Goal: Check status: Check status

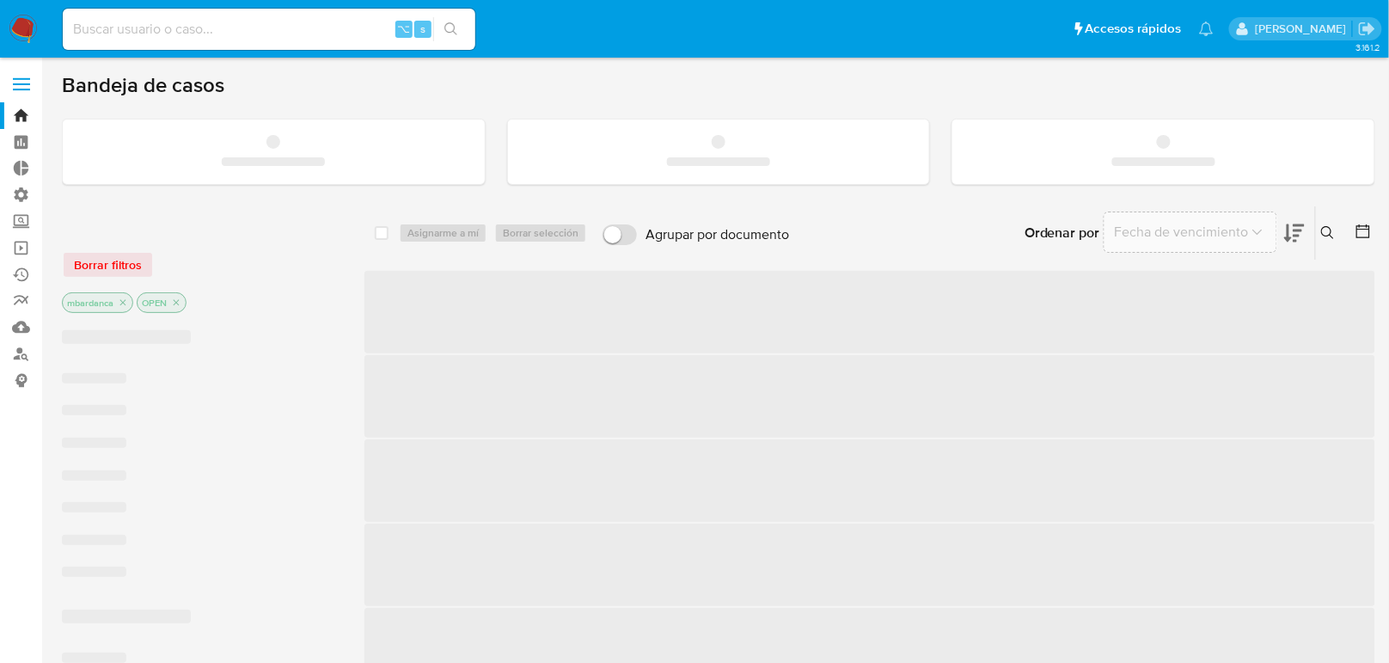
click at [313, 29] on input at bounding box center [269, 29] width 413 height 22
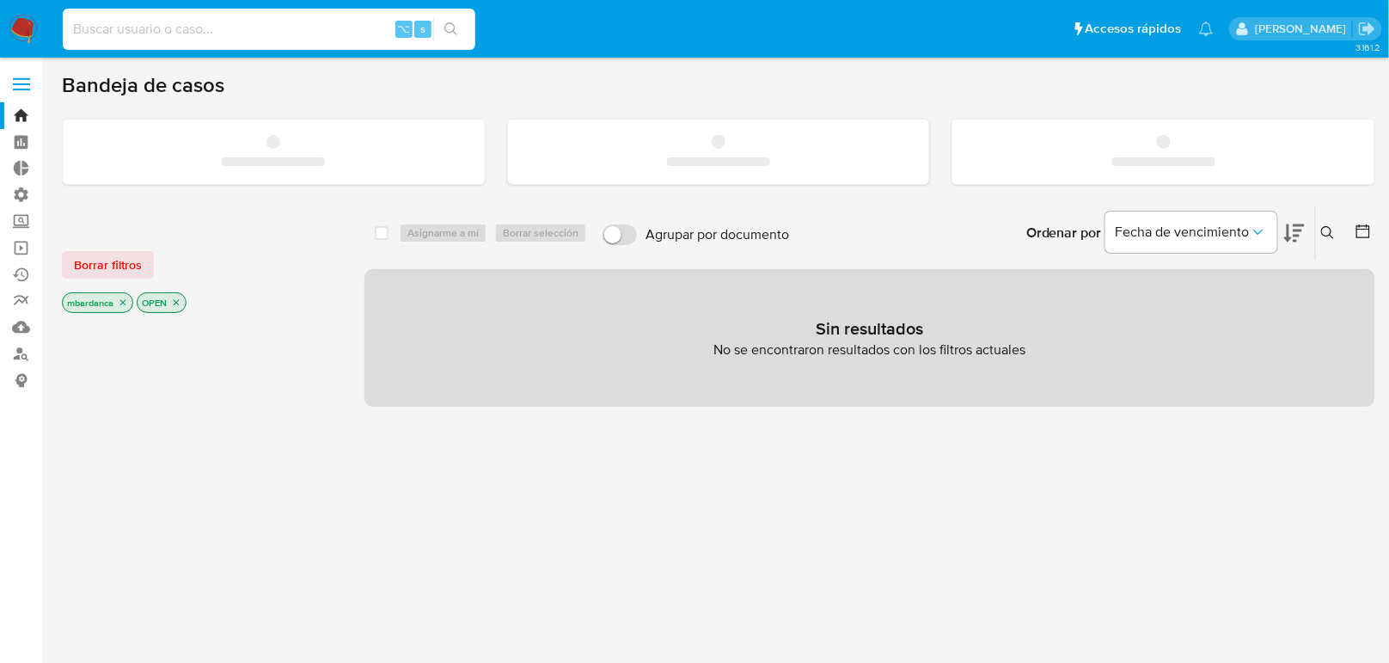
paste input "1755595268"
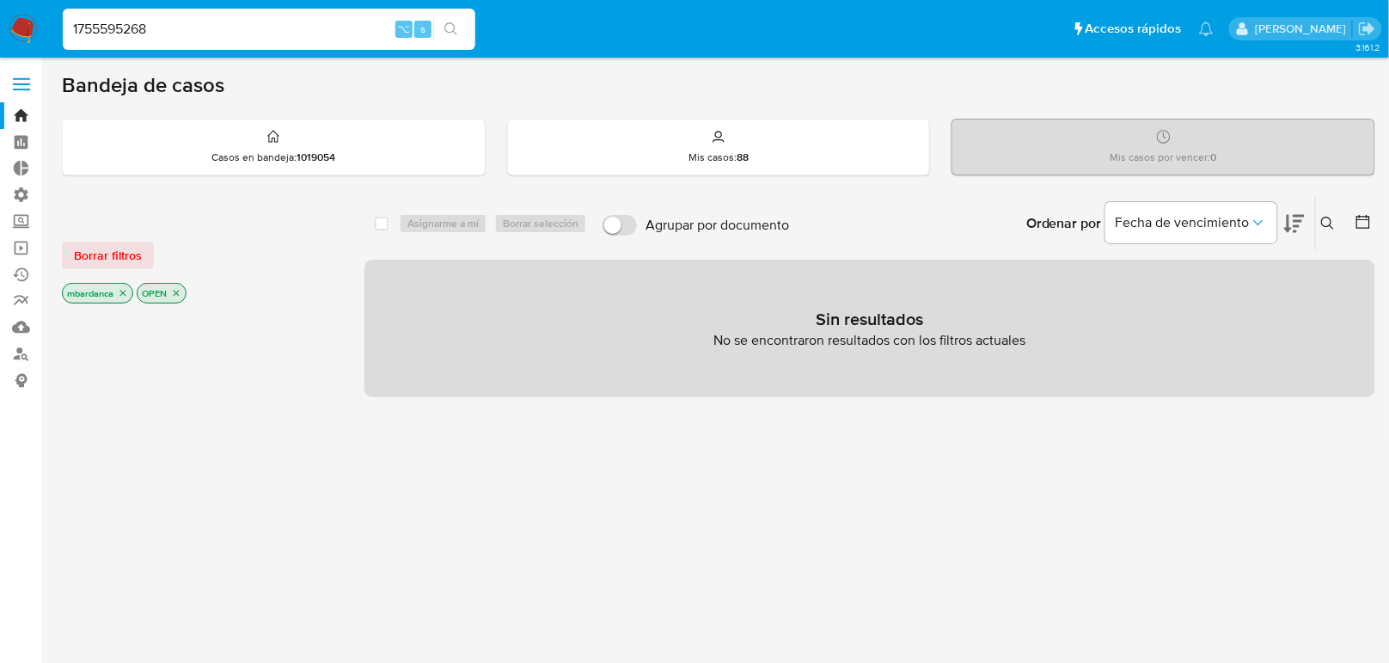
type input "1755595268"
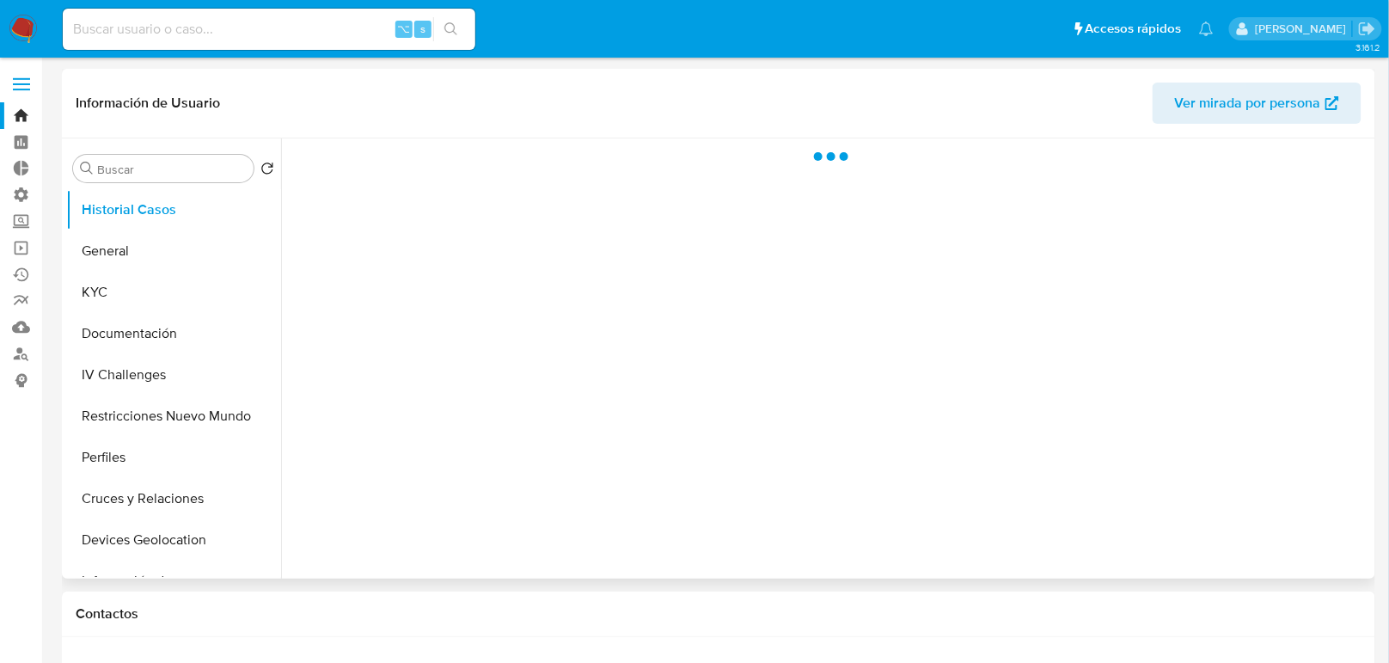
select select "10"
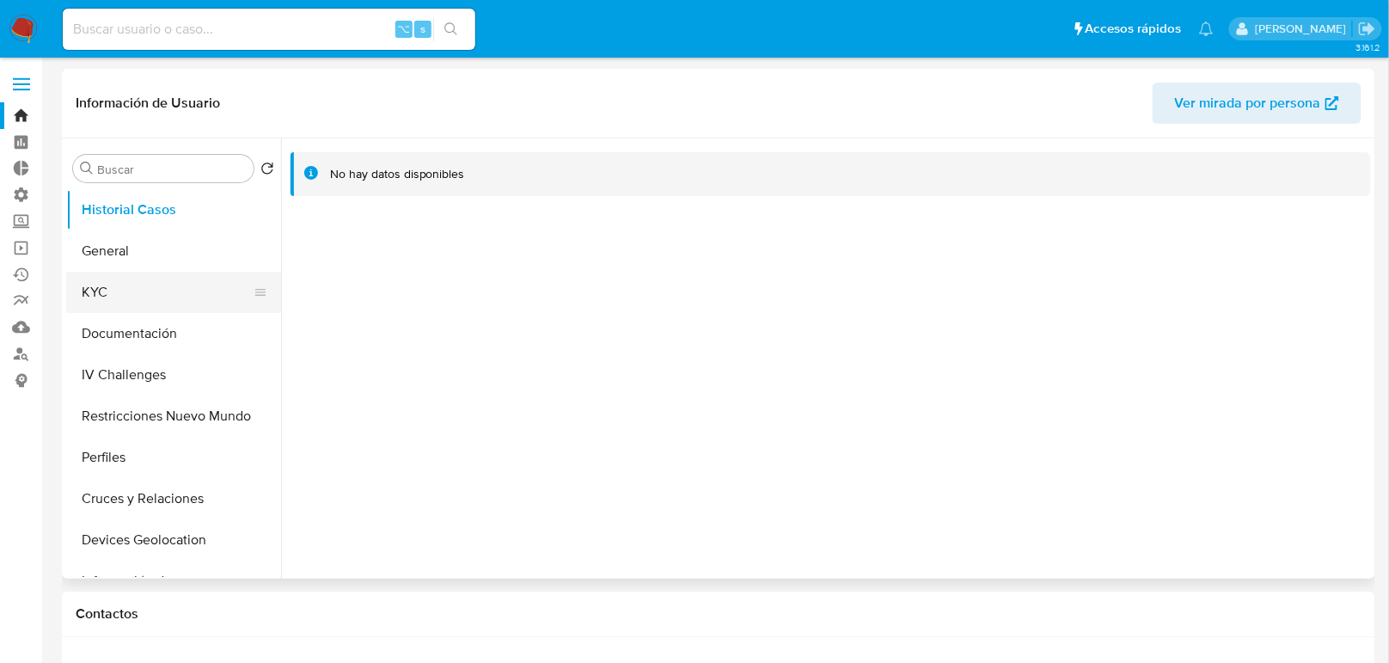
click at [150, 276] on button "KYC" at bounding box center [166, 292] width 201 height 41
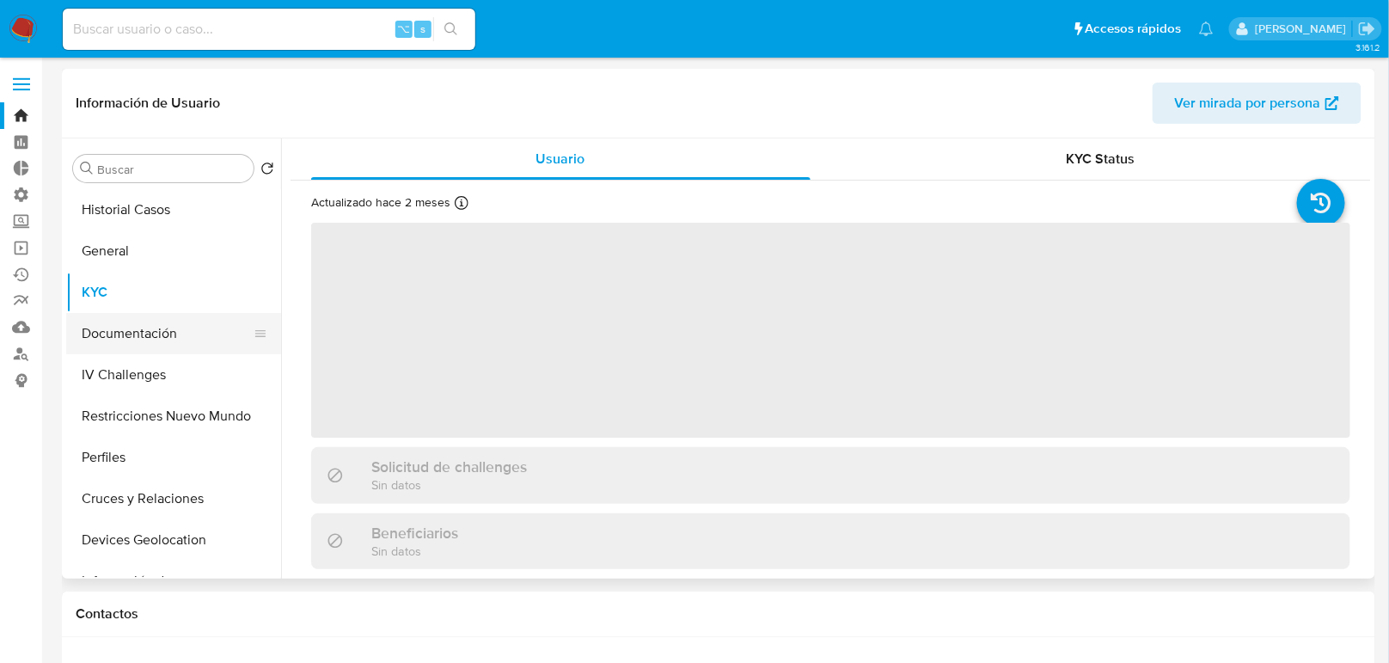
click at [184, 328] on button "Documentación" at bounding box center [166, 333] width 201 height 41
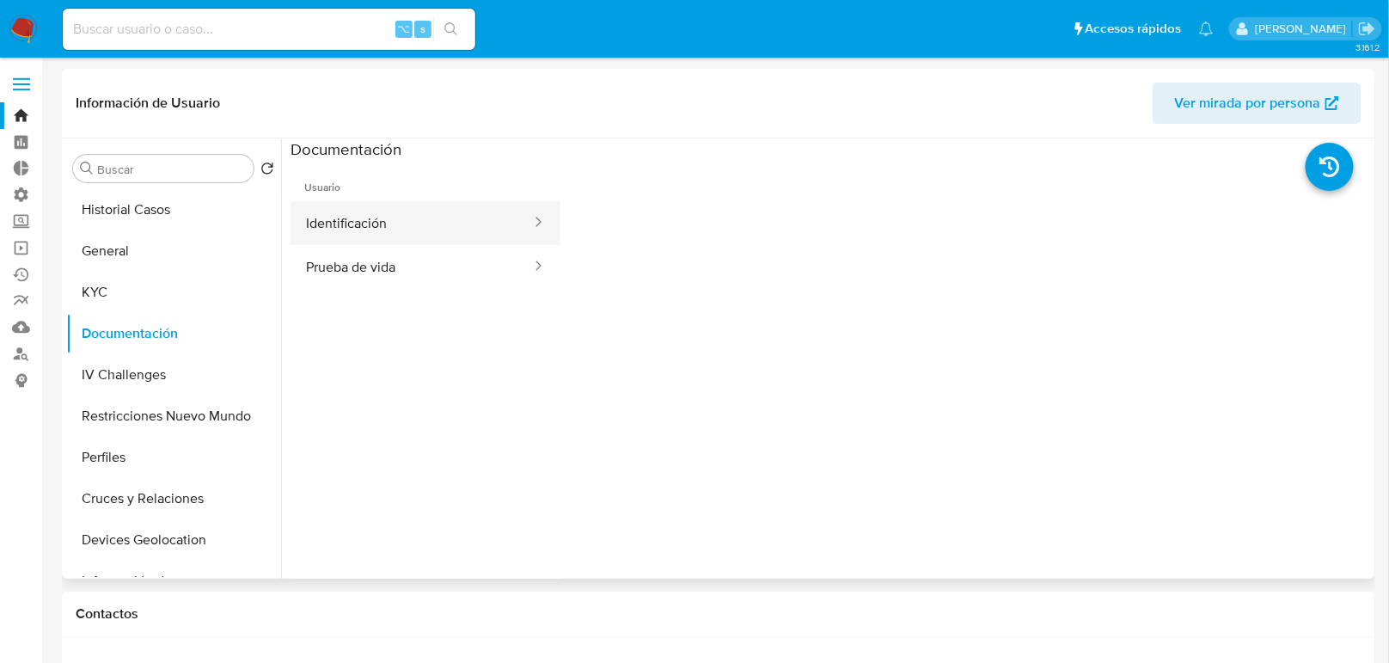
click at [393, 243] on button "Identificación" at bounding box center [412, 223] width 242 height 44
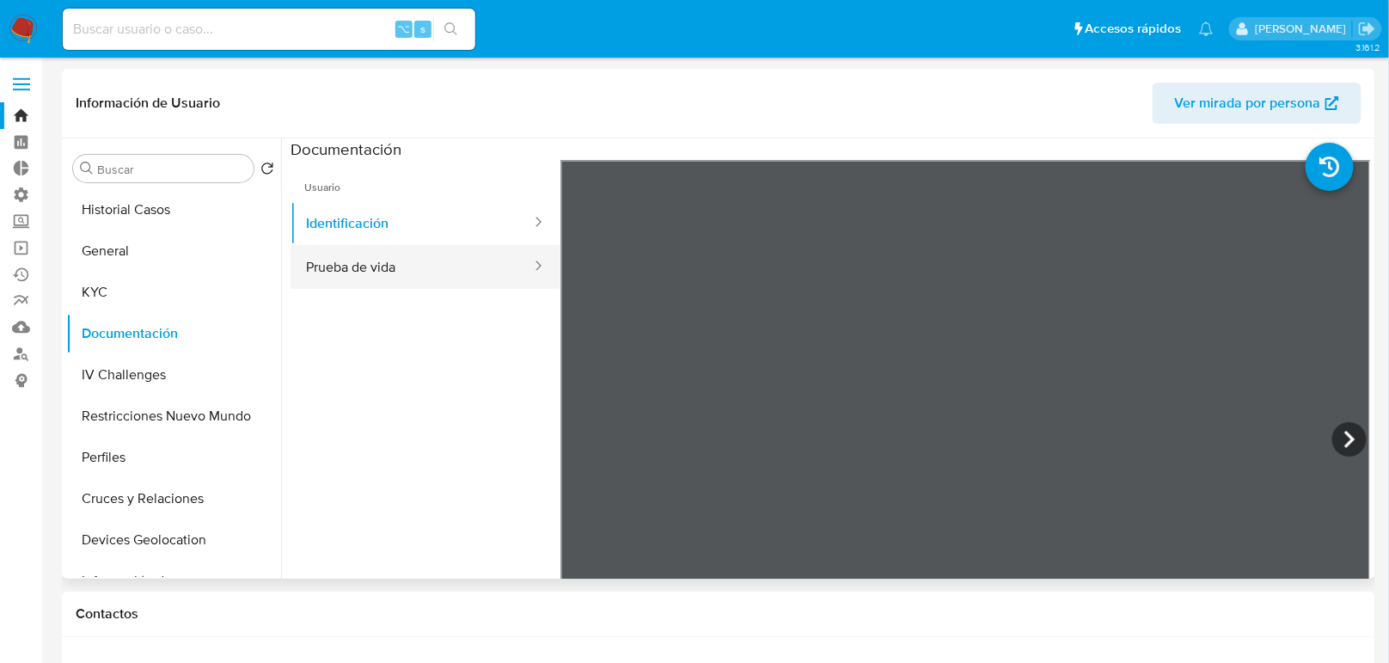
click at [346, 269] on button "Prueba de vida" at bounding box center [412, 267] width 242 height 44
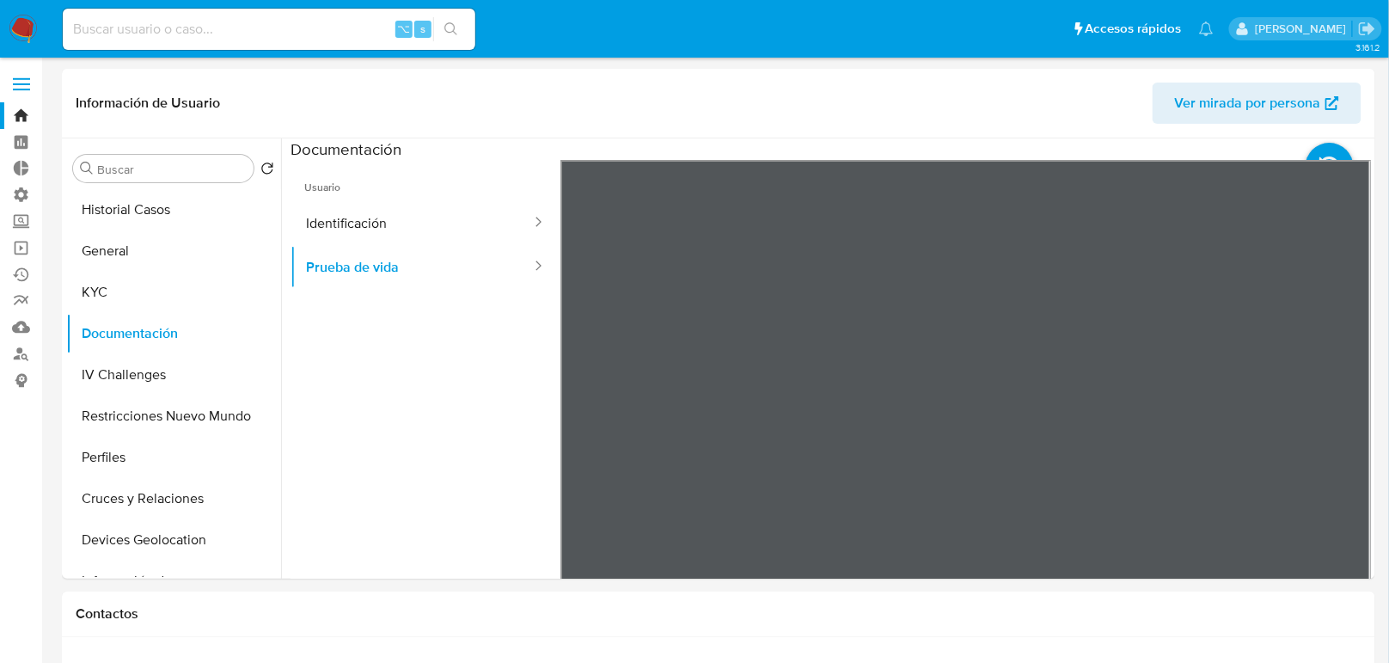
click at [263, 34] on input at bounding box center [269, 29] width 413 height 22
paste input "2599997132"
type input "2599997132"
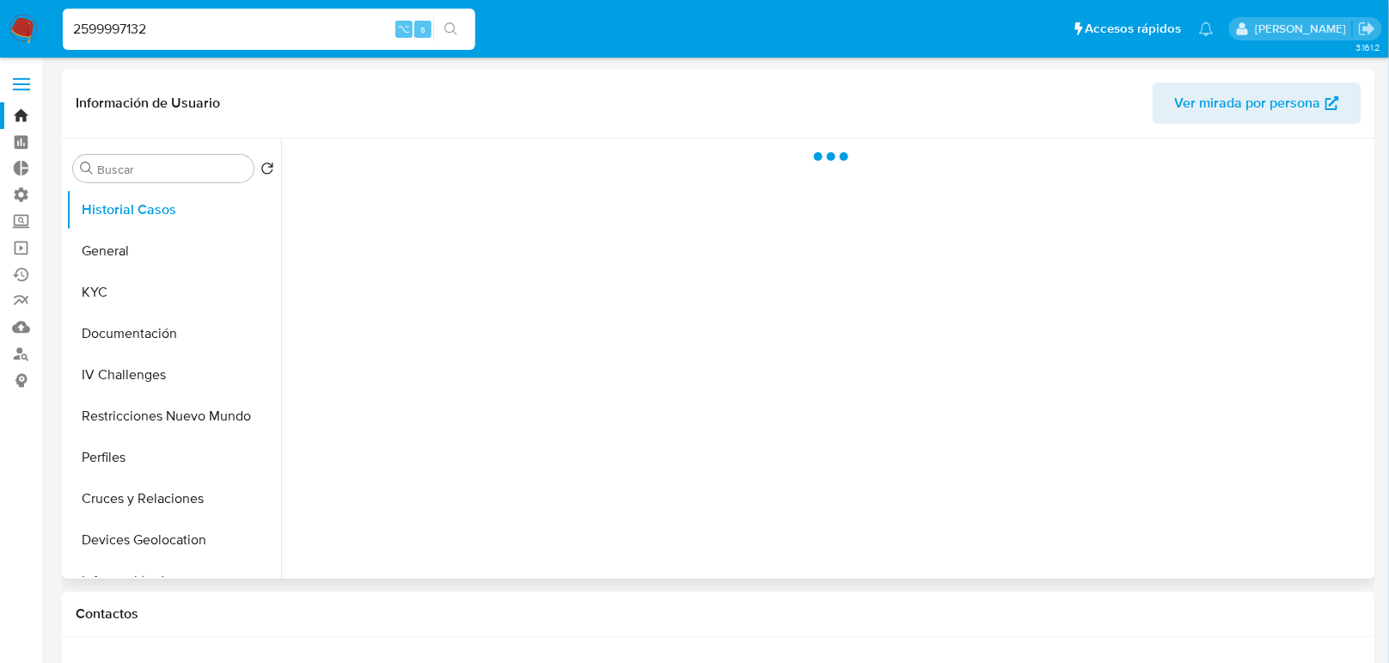
select select "10"
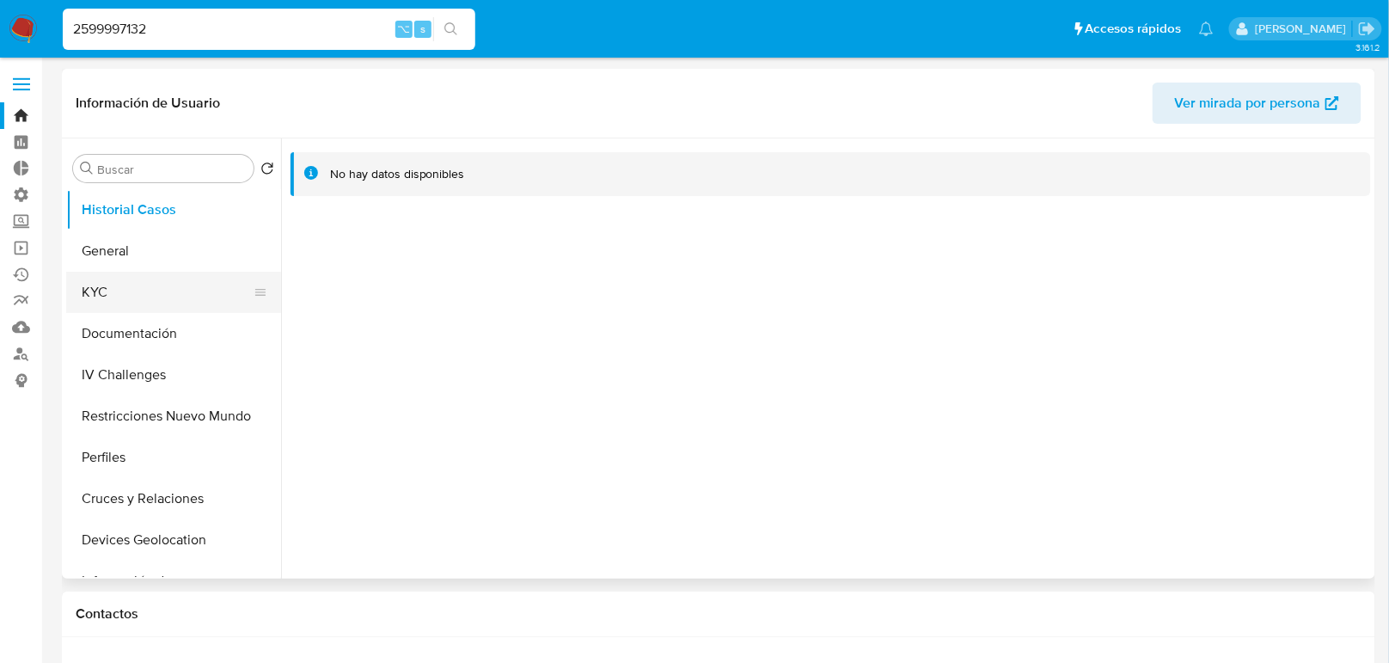
click at [151, 288] on button "KYC" at bounding box center [166, 292] width 201 height 41
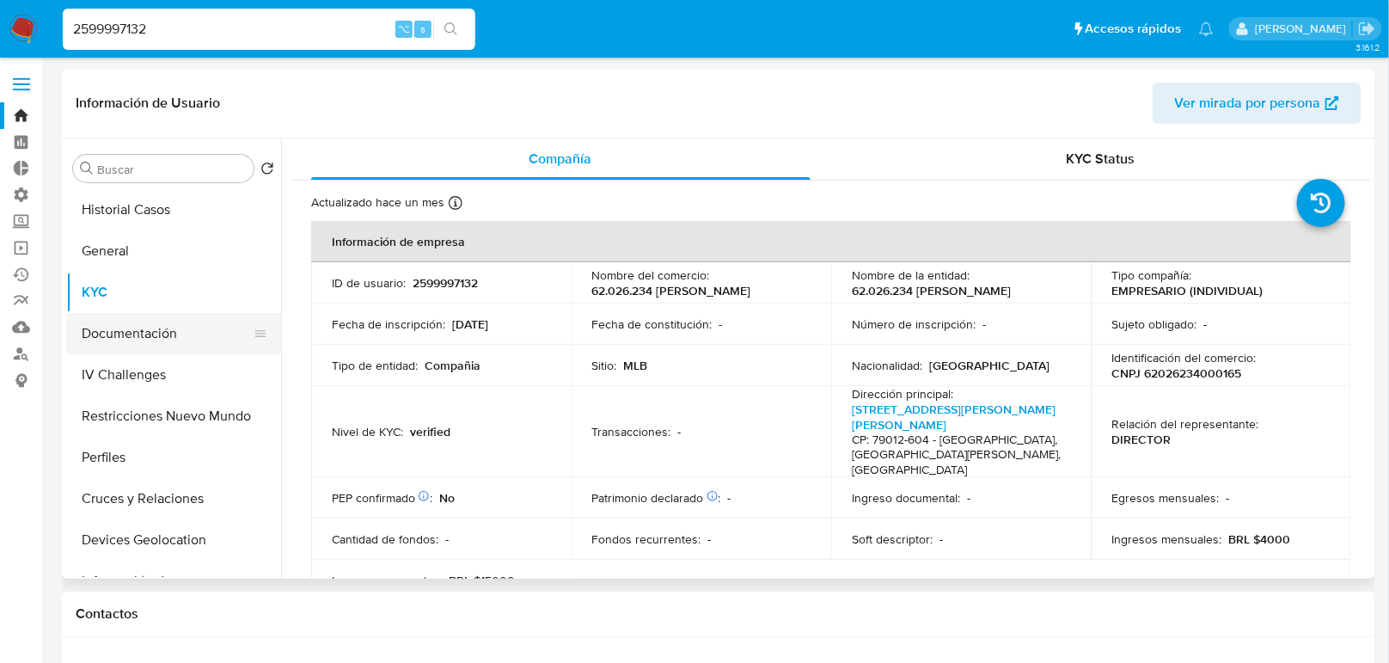
click at [191, 329] on button "Documentación" at bounding box center [166, 333] width 201 height 41
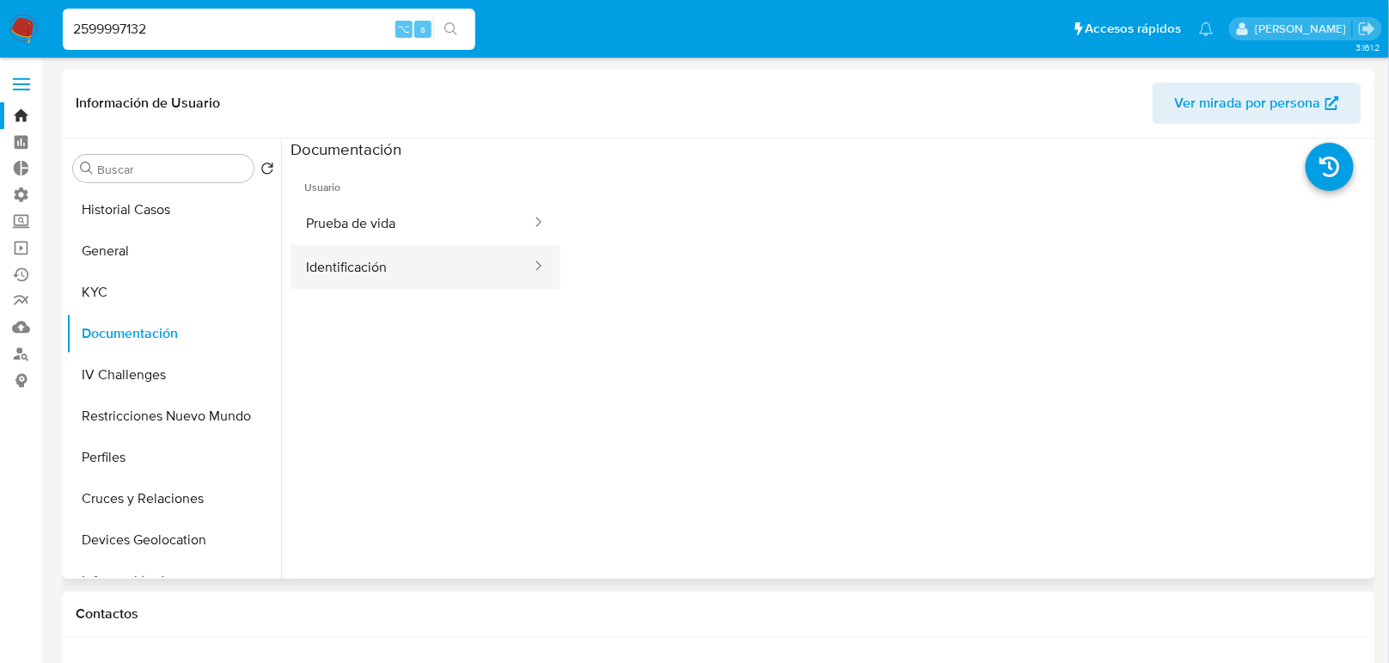
click at [338, 265] on button "Identificación" at bounding box center [412, 267] width 242 height 44
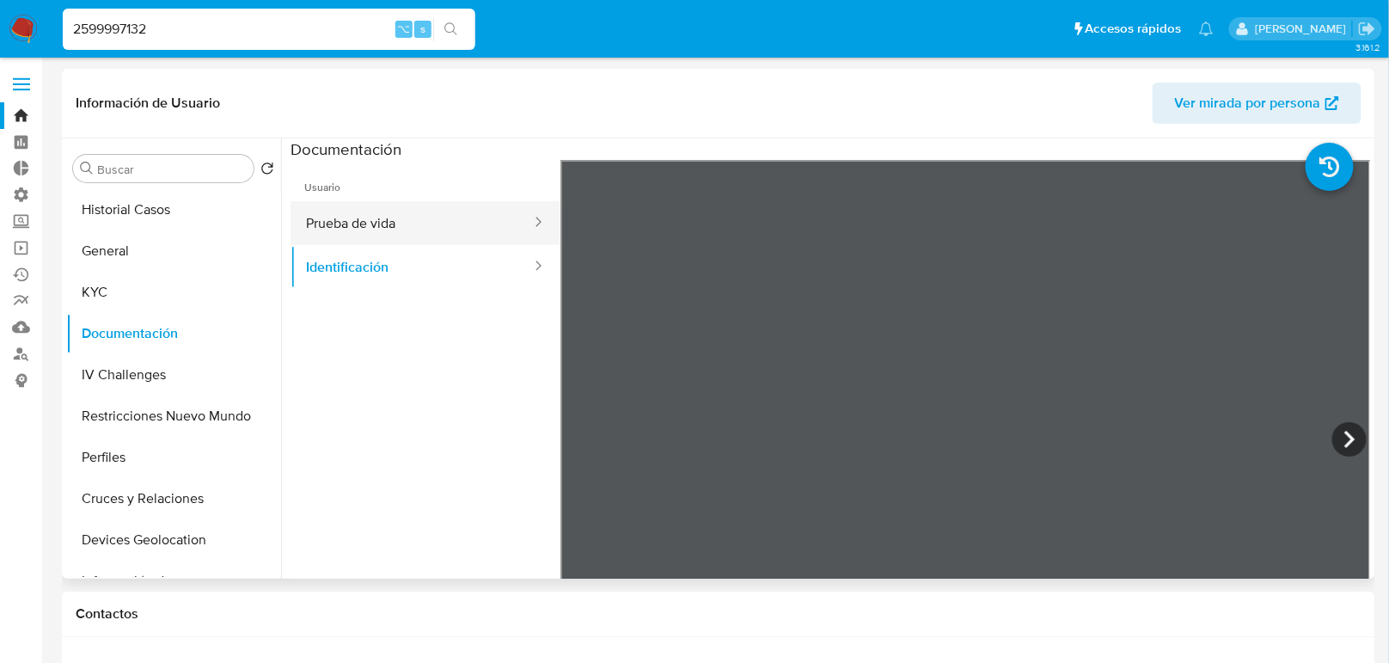
click at [451, 211] on button "Prueba de vida" at bounding box center [412, 223] width 242 height 44
